Goal: Contribute content: Add original content to the website for others to see

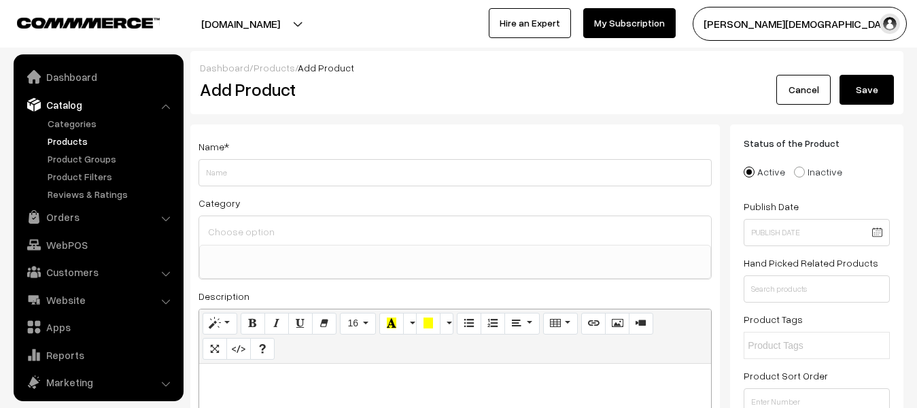
select select
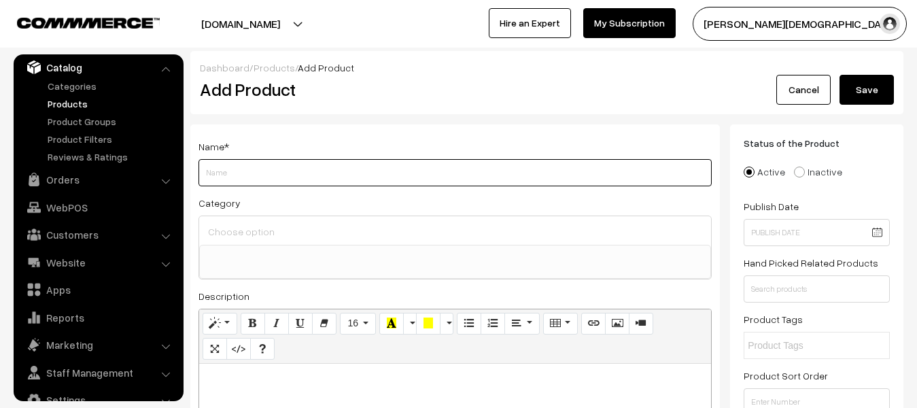
paste input "Rojgar With Ankit Publication Billingual SSC GD Exam 2026 Math,Reasoning,G.K,Hi…"
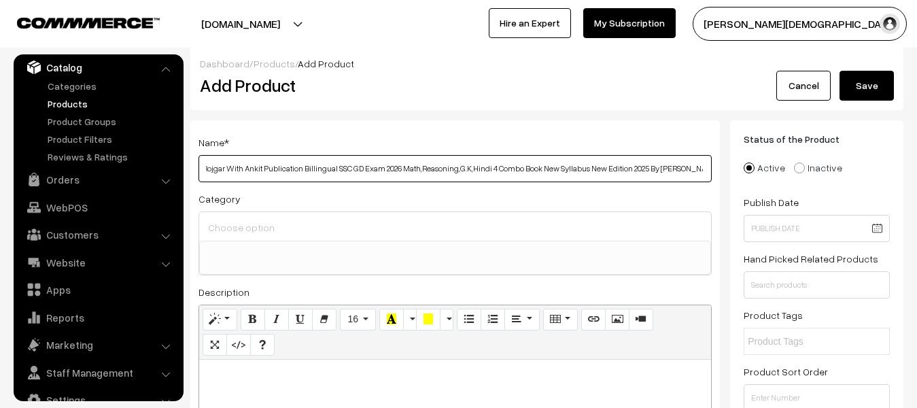
scroll to position [204, 0]
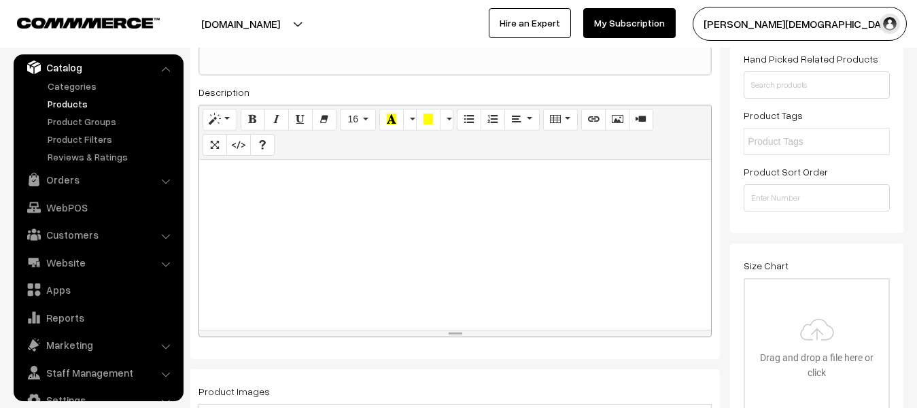
type input "Rojgar With Ankit Publication Billingual SSC GD Exam 2026 Math,Reasoning,G.K,Hi…"
click at [295, 253] on div at bounding box center [455, 245] width 512 height 170
paste div
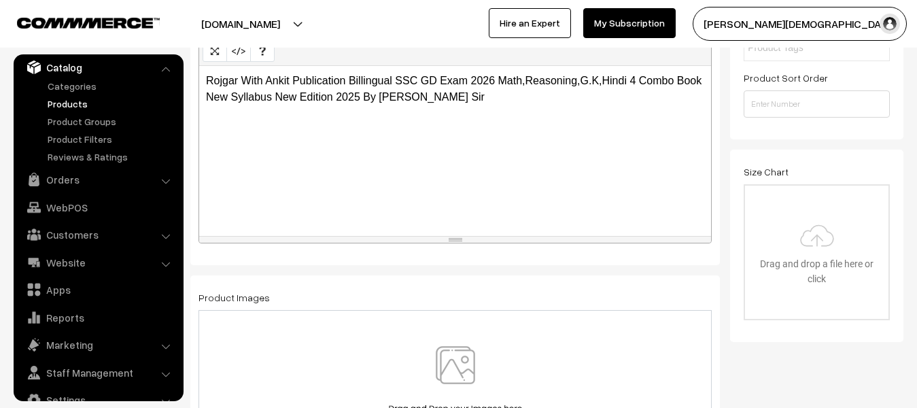
scroll to position [476, 0]
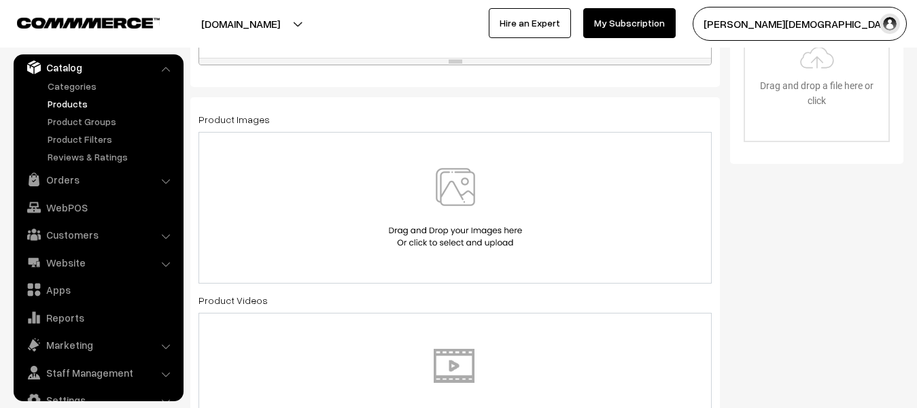
click at [459, 232] on img at bounding box center [455, 208] width 140 height 80
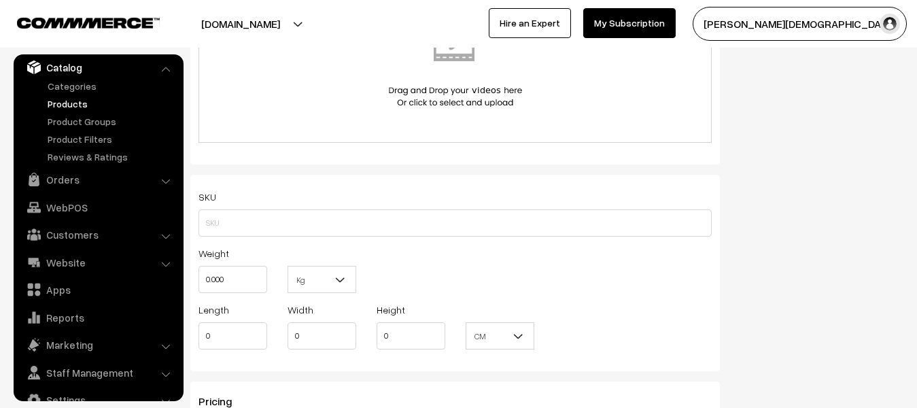
scroll to position [816, 0]
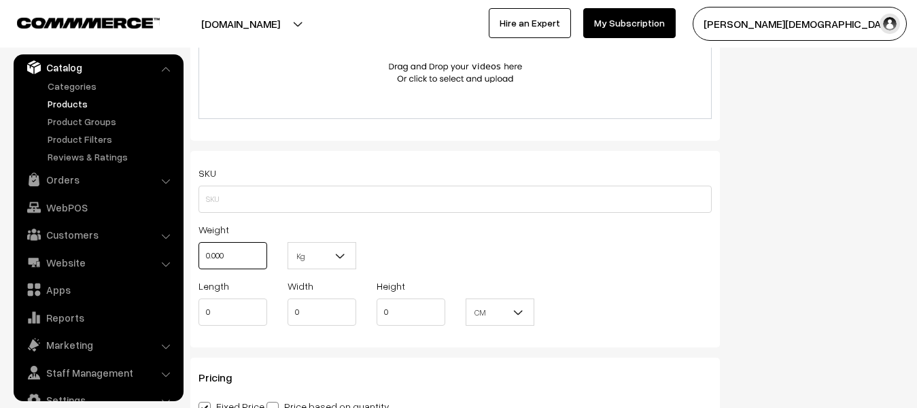
click at [261, 260] on input "0.000" at bounding box center [232, 255] width 69 height 27
type input "0"
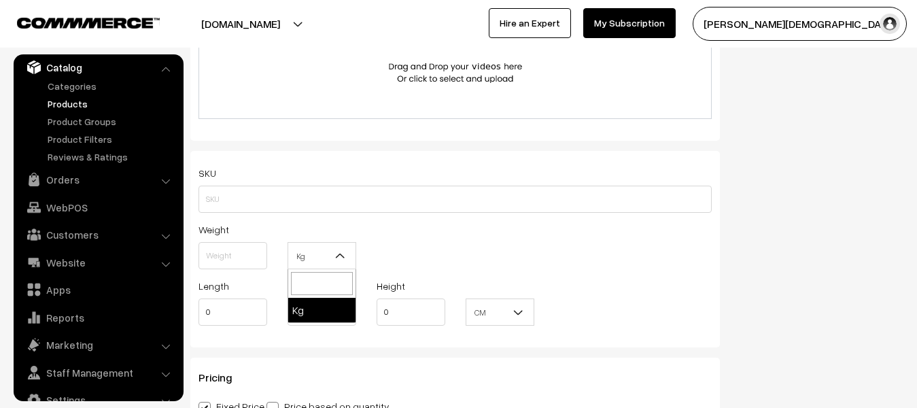
click at [332, 261] on span "Kg" at bounding box center [321, 256] width 67 height 24
click at [237, 258] on input "text" at bounding box center [232, 255] width 69 height 27
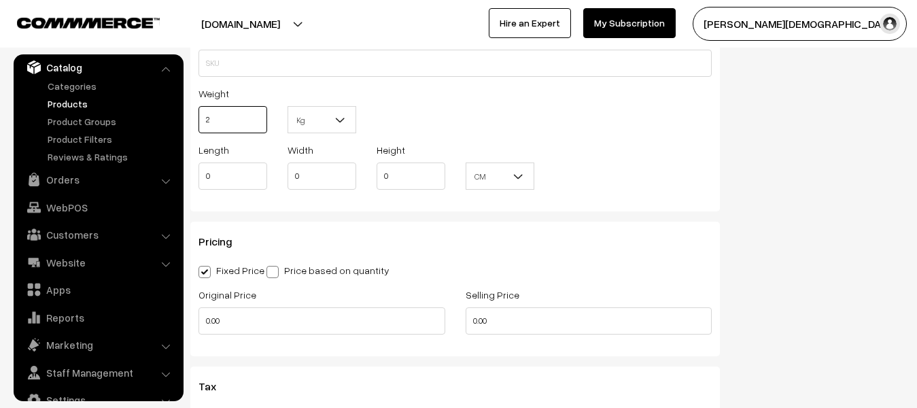
scroll to position [1019, 0]
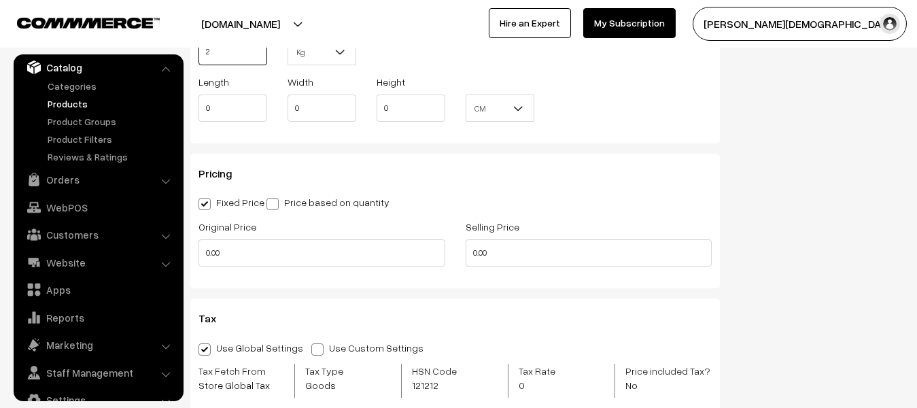
type input "2"
click at [271, 274] on div "Original Price 0.00" at bounding box center [321, 246] width 267 height 56
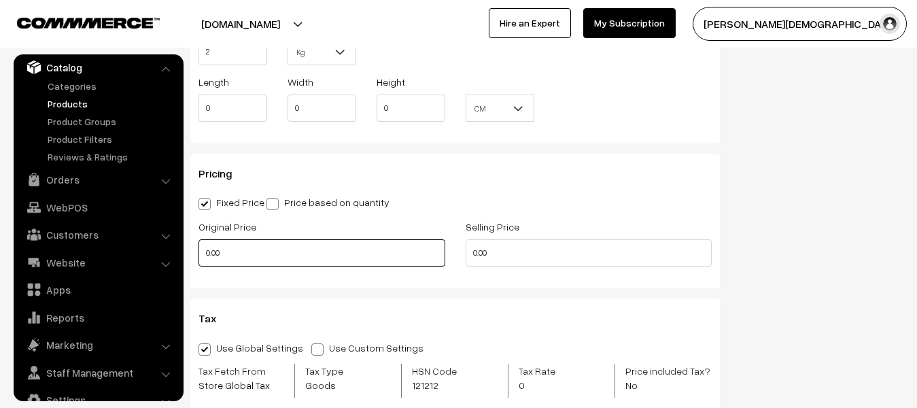
click at [267, 262] on input "0.00" at bounding box center [321, 252] width 247 height 27
type input "0"
type input "622"
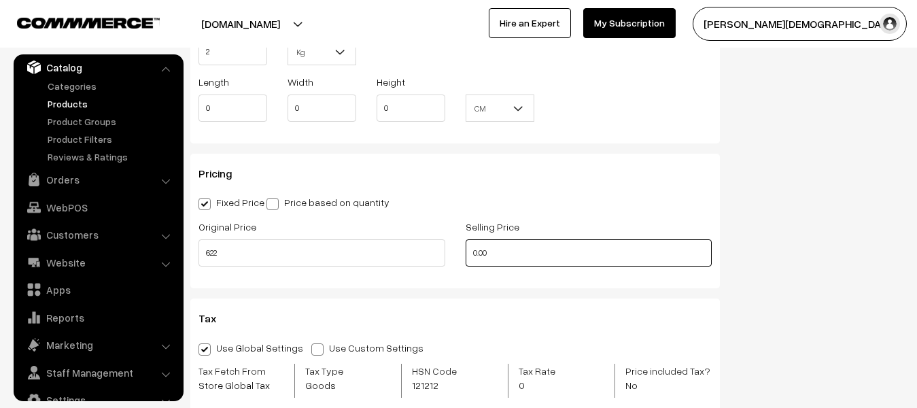
click at [545, 260] on input "0.00" at bounding box center [589, 252] width 247 height 27
type input "0"
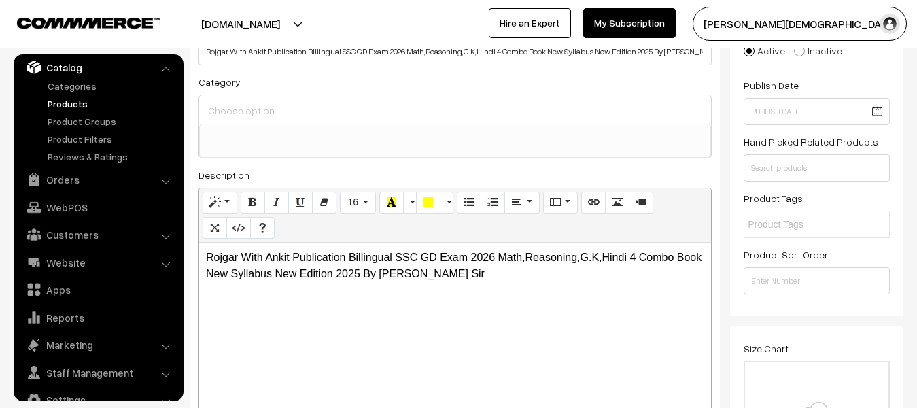
scroll to position [0, 0]
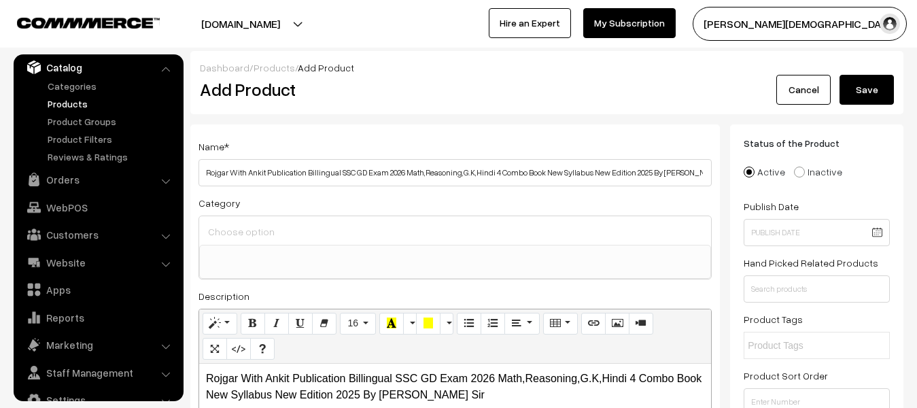
type input "410"
click at [848, 108] on div "Dashboard / Products / Add Product Add Product Cancel Save" at bounding box center [546, 82] width 713 height 63
click at [848, 101] on button "Save" at bounding box center [866, 90] width 54 height 30
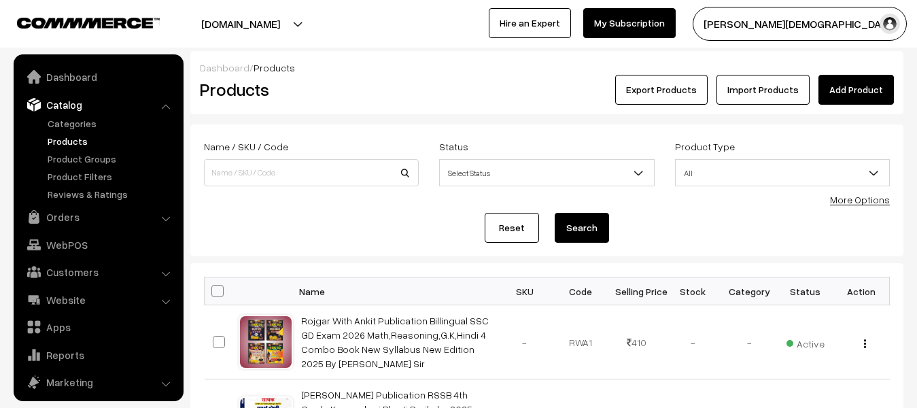
scroll to position [37, 0]
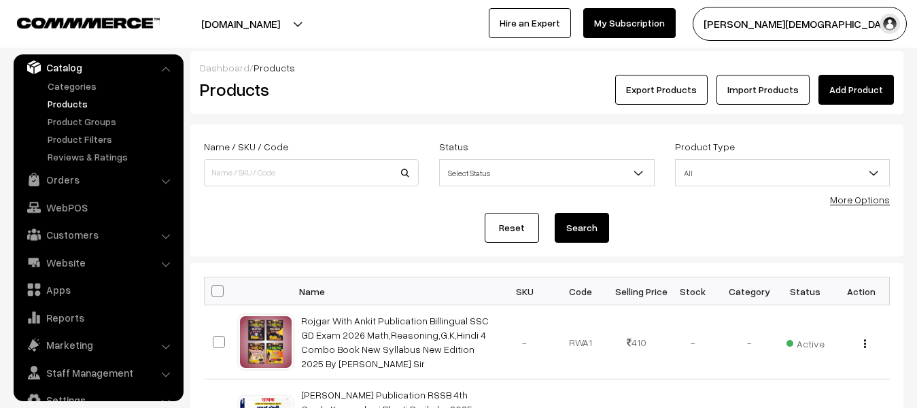
click at [840, 92] on link "Add Product" at bounding box center [855, 90] width 75 height 30
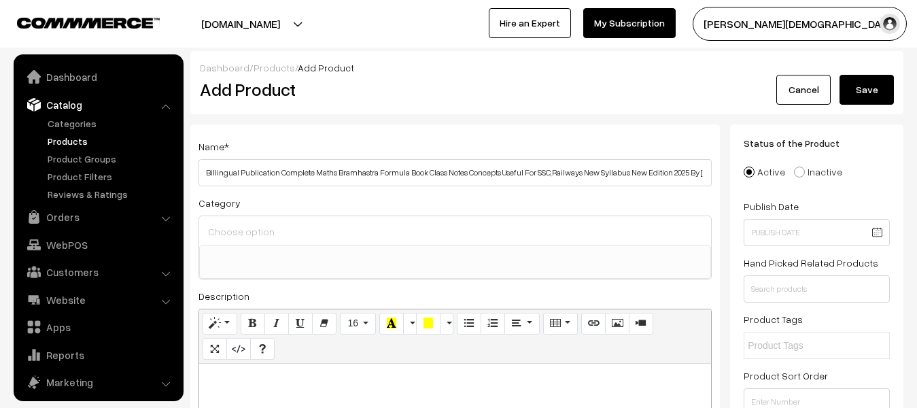
select select
type input "Billingual Publication Complete Maths Bramhastra Formula Book Class Notes Conce…"
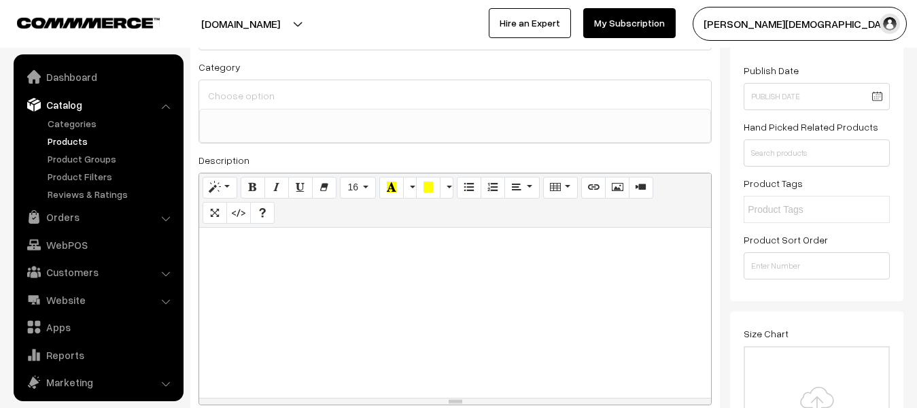
click at [379, 260] on div at bounding box center [455, 313] width 512 height 170
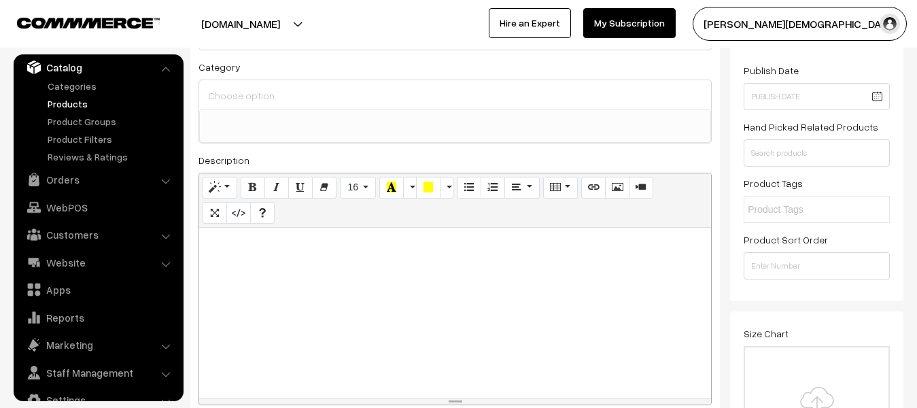
paste div
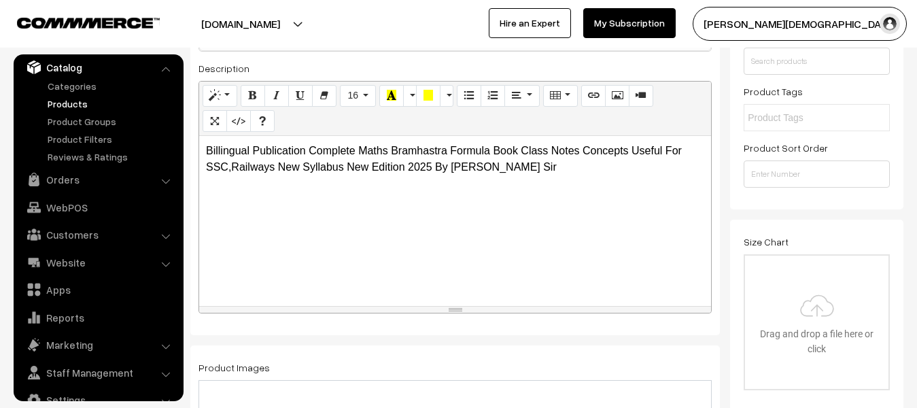
scroll to position [408, 0]
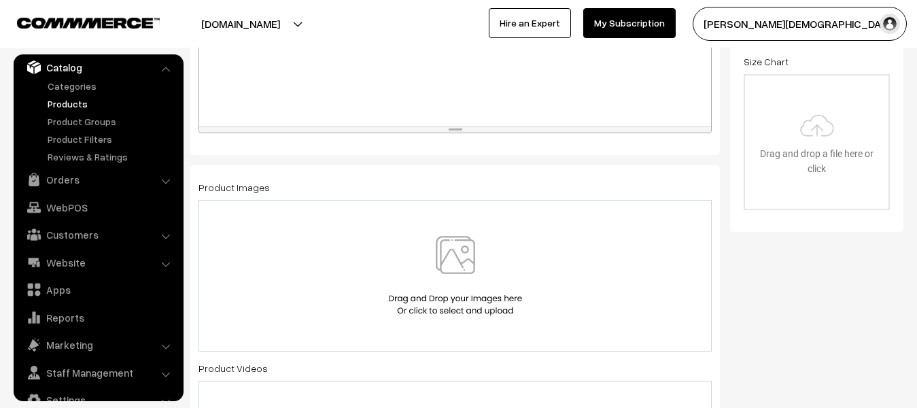
click at [461, 253] on img at bounding box center [455, 276] width 140 height 80
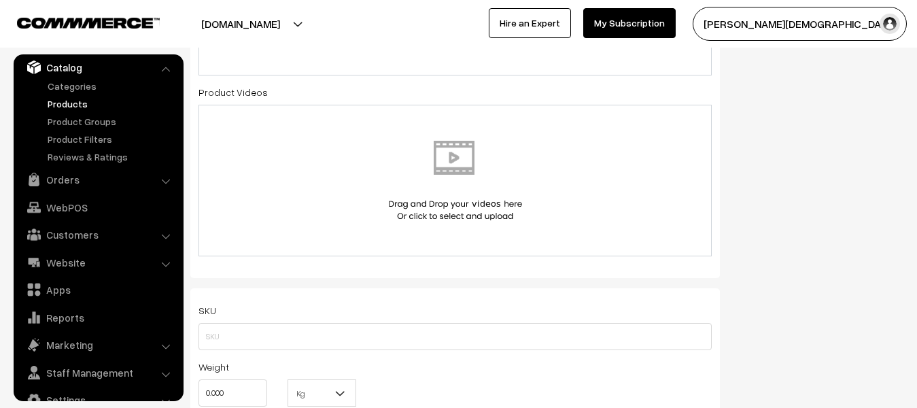
scroll to position [748, 0]
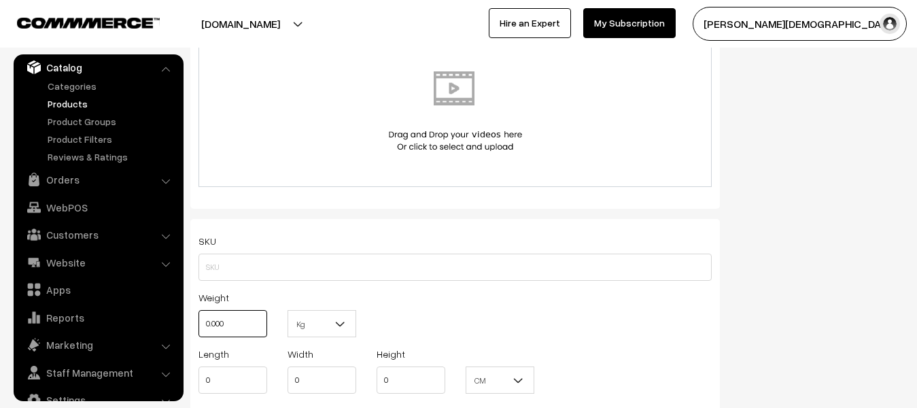
click at [256, 324] on input "0.000" at bounding box center [232, 323] width 69 height 27
type input "0"
type input "1"
click at [336, 320] on b at bounding box center [341, 324] width 14 height 14
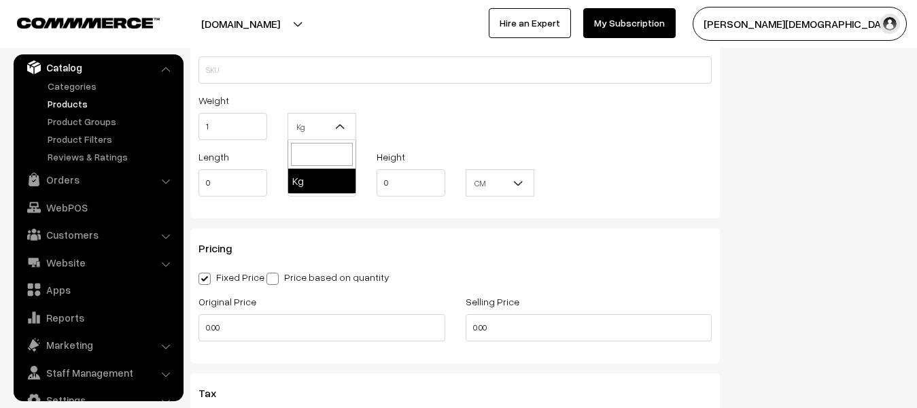
scroll to position [952, 0]
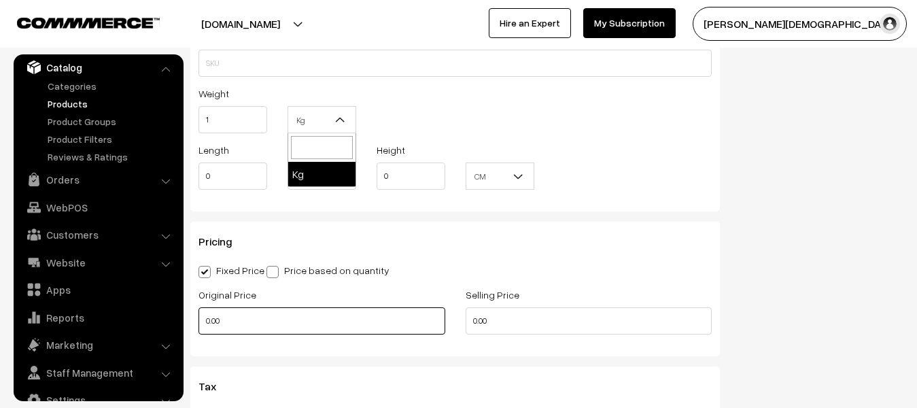
click at [294, 313] on input "0.00" at bounding box center [321, 320] width 247 height 27
type input "0"
type input "340"
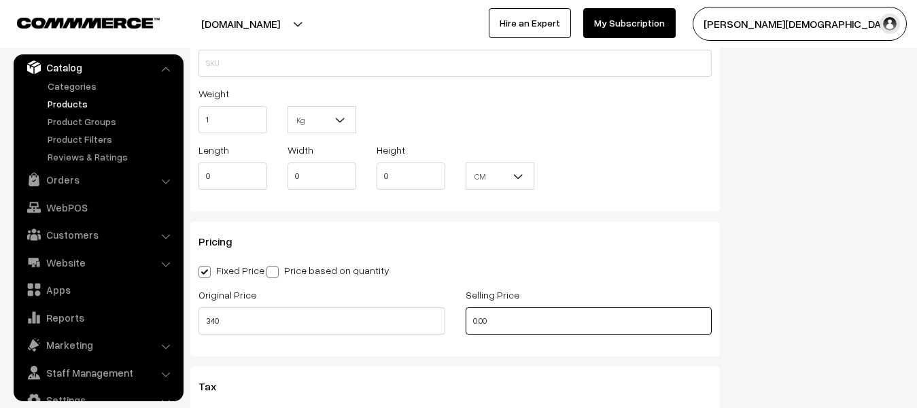
click at [513, 332] on input "0.00" at bounding box center [589, 320] width 247 height 27
type input "0"
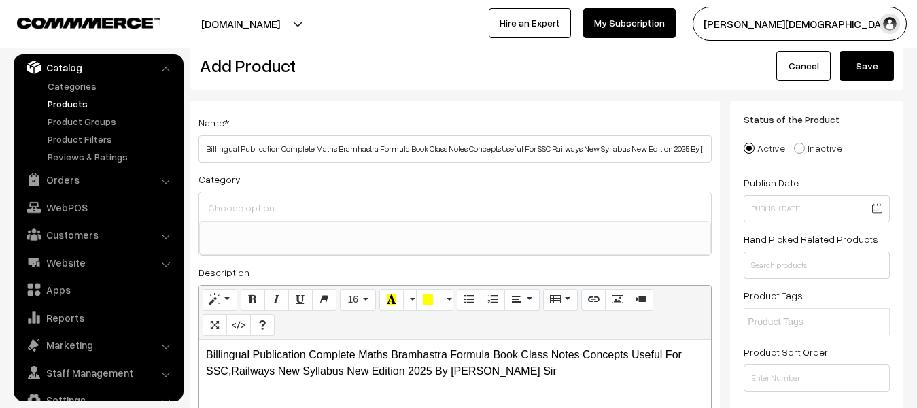
scroll to position [0, 0]
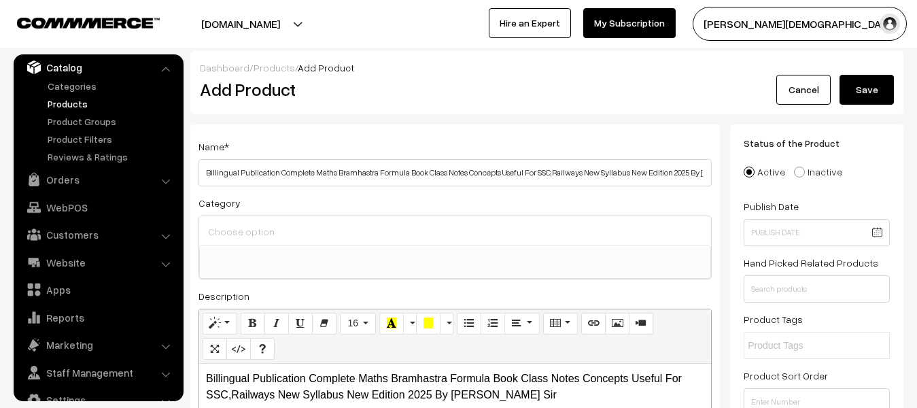
type input "211"
click at [848, 105] on div "Dashboard / Products / Add Product Add Product Cancel Save" at bounding box center [546, 82] width 713 height 63
click at [846, 94] on button "Save" at bounding box center [866, 90] width 54 height 30
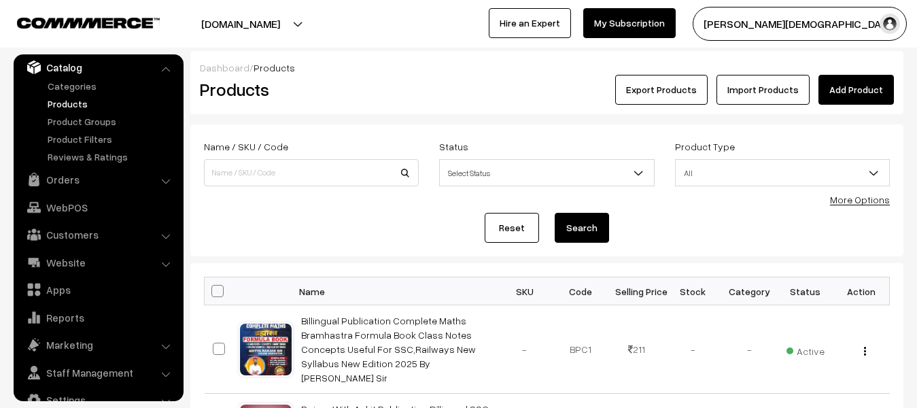
click at [851, 77] on link "Add Product" at bounding box center [855, 90] width 75 height 30
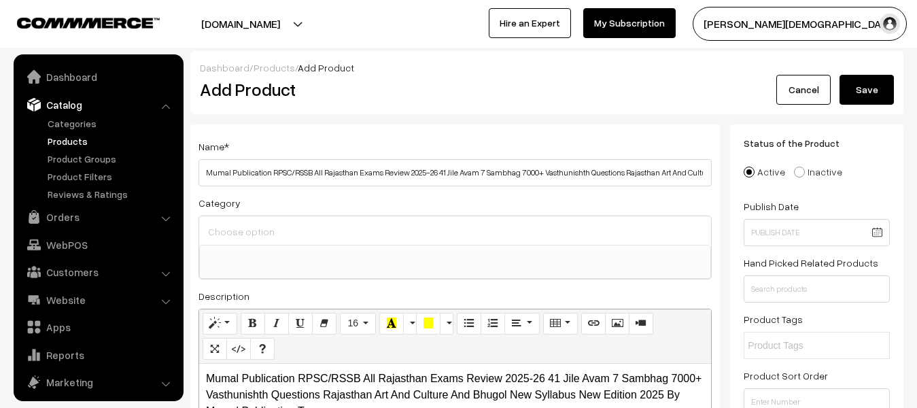
select select
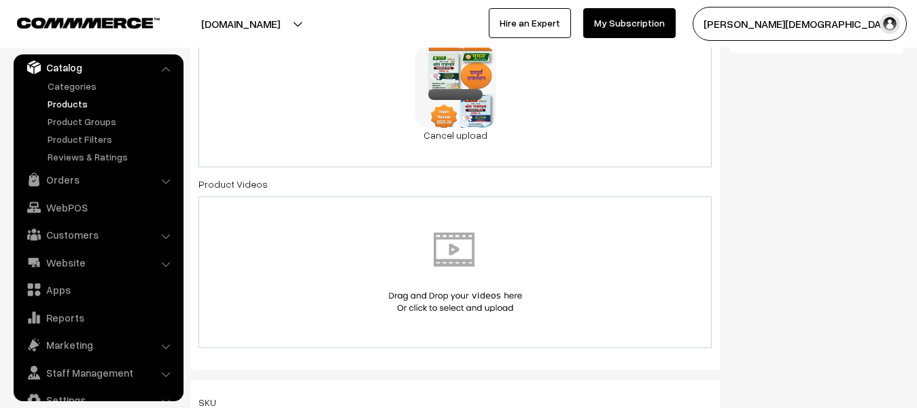
scroll to position [748, 0]
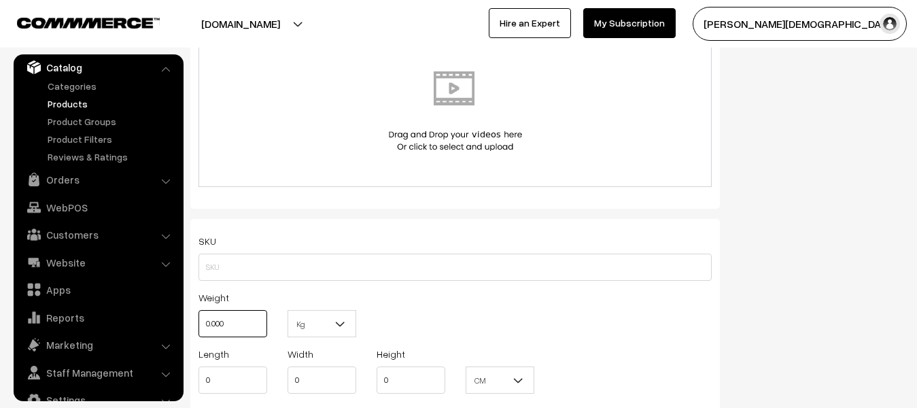
click at [251, 334] on input "0.000" at bounding box center [232, 323] width 69 height 27
type input "0"
type input "1"
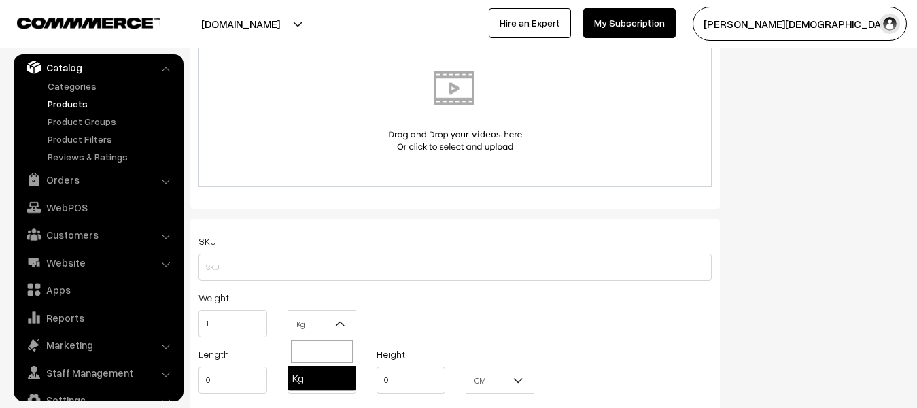
click at [334, 324] on b at bounding box center [341, 324] width 14 height 14
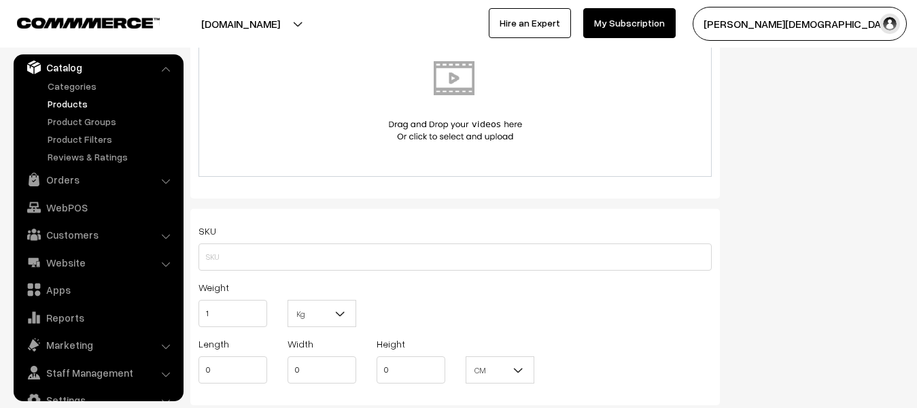
scroll to position [1019, 0]
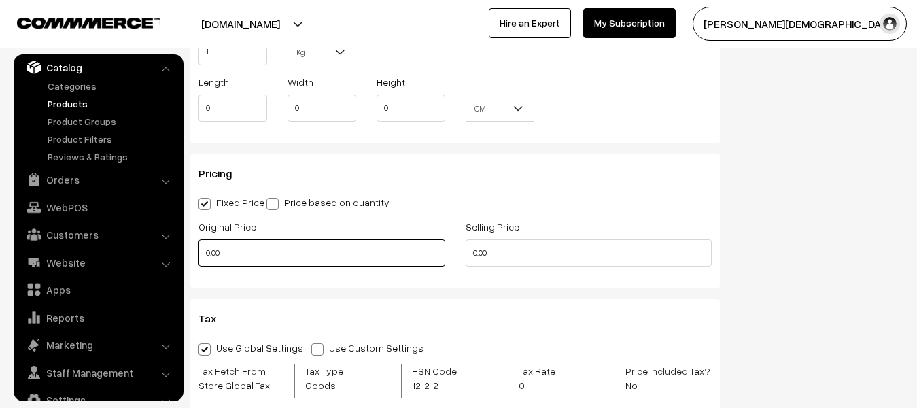
click at [269, 250] on input "0.00" at bounding box center [321, 252] width 247 height 27
type input "0"
type input "898"
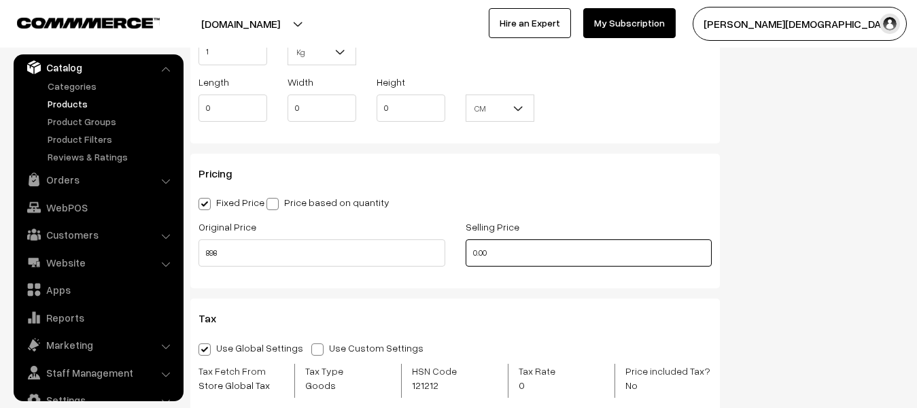
click at [516, 262] on input "0.00" at bounding box center [589, 252] width 247 height 27
type input "0"
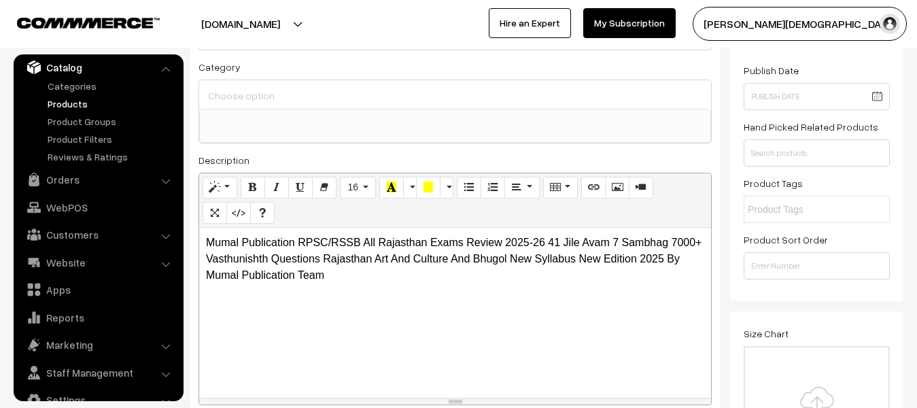
scroll to position [0, 0]
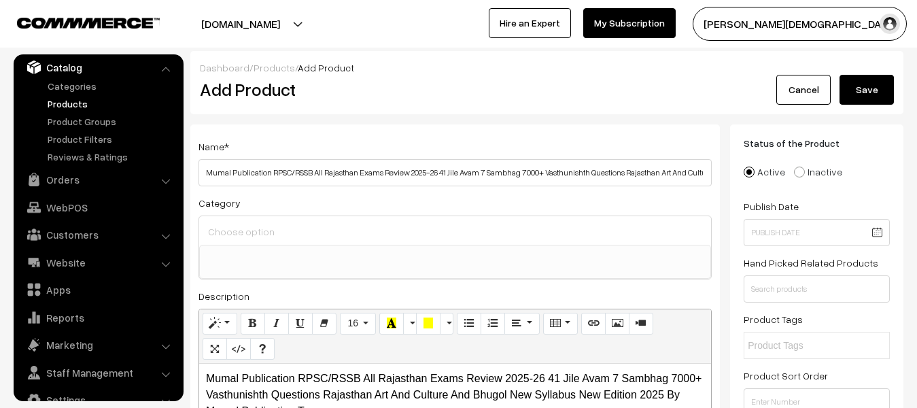
type input "360"
click at [868, 81] on button "Save" at bounding box center [866, 90] width 54 height 30
